Goal: Find specific page/section: Find specific page/section

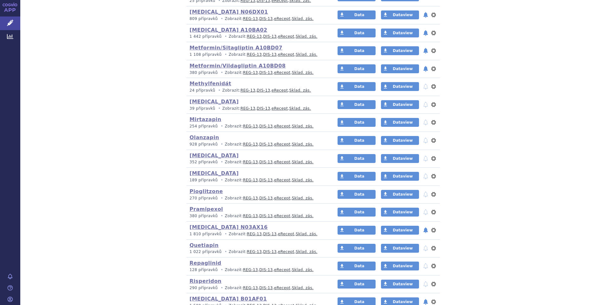
scroll to position [1045, 0]
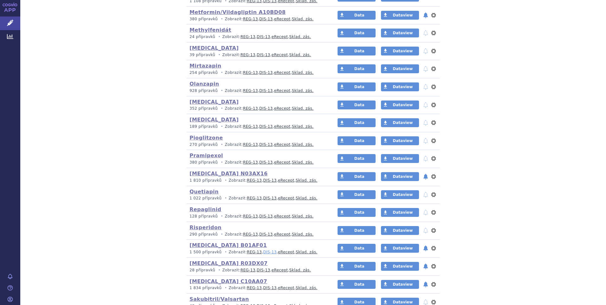
click at [263, 254] on link "DIS-13" at bounding box center [269, 252] width 13 height 4
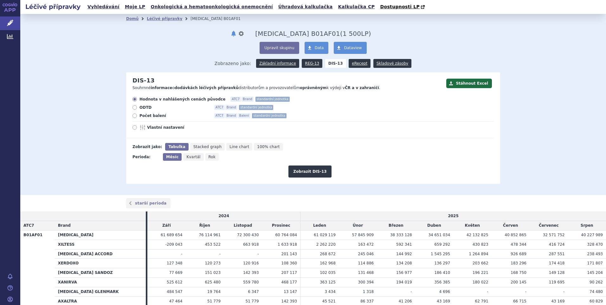
scroll to position [55, 0]
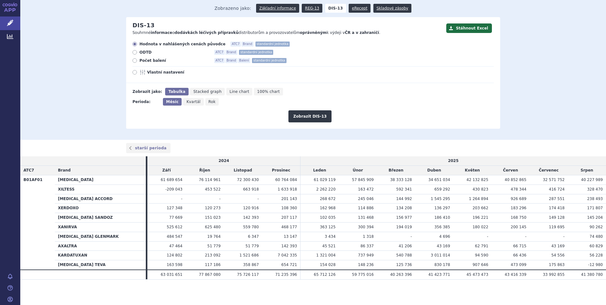
click at [155, 71] on span "Vlastní nastavení" at bounding box center [182, 72] width 70 height 5
click at [137, 71] on input "Vlastní nastavení" at bounding box center [135, 73] width 4 height 4
radio input "true"
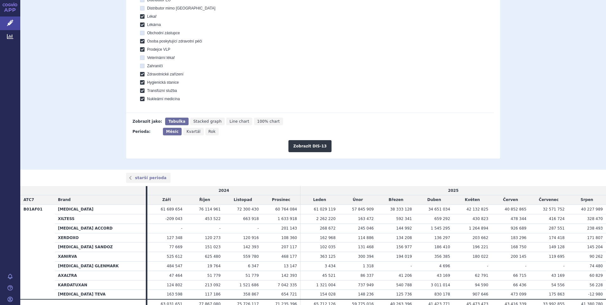
scroll to position [246, 0]
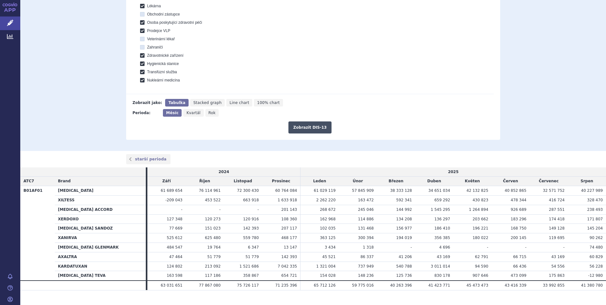
click at [314, 125] on button "Zobrazit DIS-13" at bounding box center [309, 127] width 43 height 12
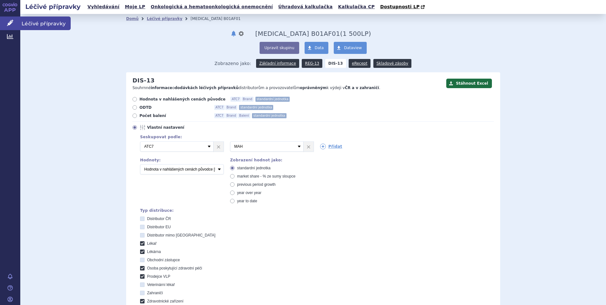
click at [36, 22] on span "Léčivé přípravky" at bounding box center [45, 22] width 50 height 13
